Goal: Transaction & Acquisition: Purchase product/service

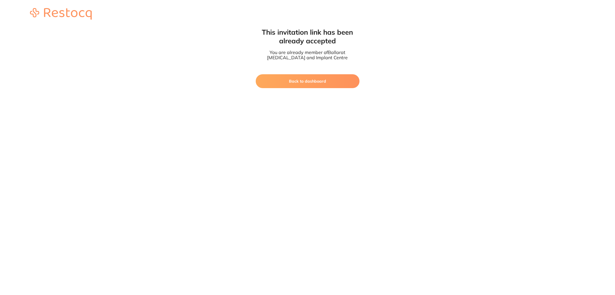
click at [309, 84] on button "Back to dashboard" at bounding box center [308, 81] width 104 height 14
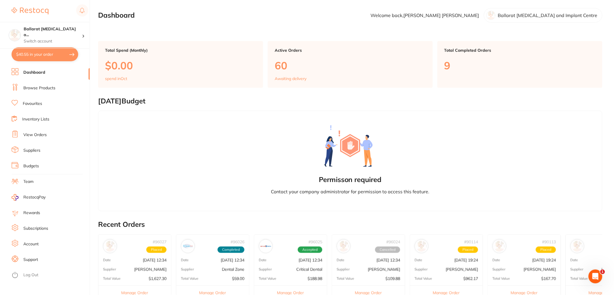
click at [35, 118] on link "Inventory Lists" at bounding box center [35, 119] width 27 height 6
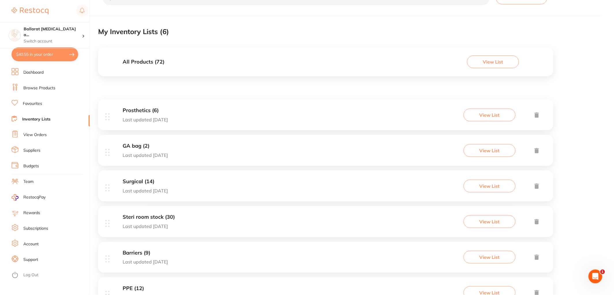
scroll to position [50, 0]
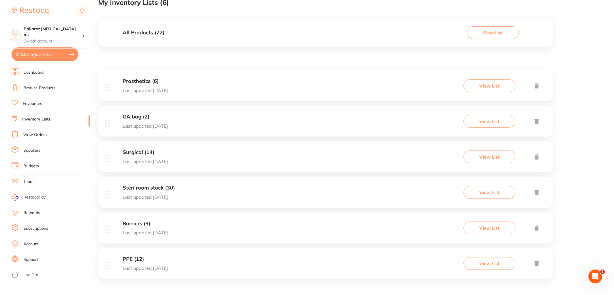
click at [175, 194] on p "Last updated [DATE]" at bounding box center [149, 196] width 52 height 5
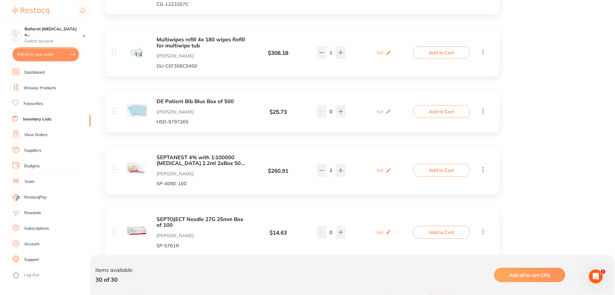
scroll to position [1690, 0]
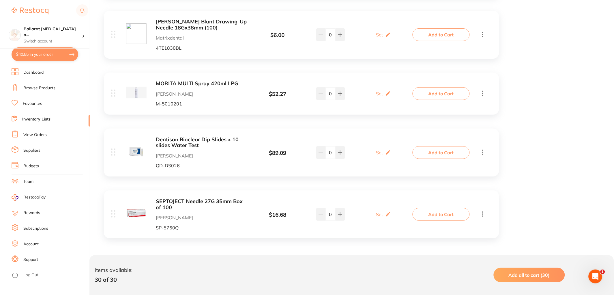
click at [444, 151] on button "Add to Cart" at bounding box center [441, 152] width 57 height 13
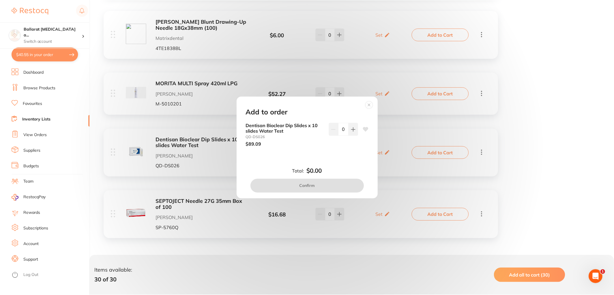
scroll to position [0, 0]
click at [354, 130] on icon at bounding box center [354, 129] width 5 height 5
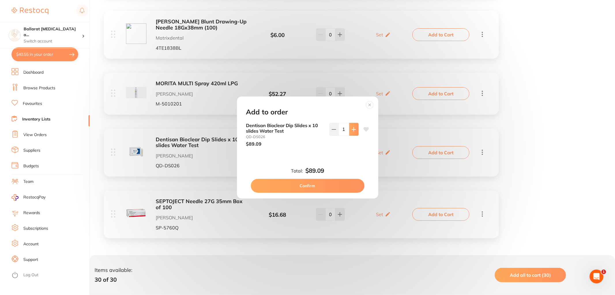
click at [350, 125] on button at bounding box center [354, 129] width 10 height 13
type input "3"
click at [308, 186] on button "Confirm" at bounding box center [308, 186] width 114 height 14
